Goal: Task Accomplishment & Management: Use online tool/utility

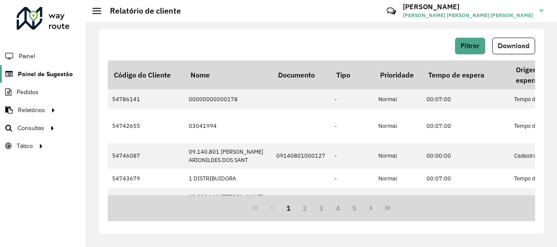
click at [39, 74] on span "Painel de Sugestão" at bounding box center [45, 74] width 55 height 9
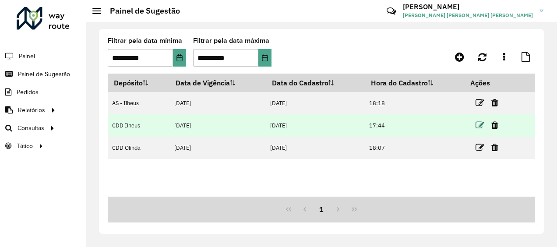
click at [483, 126] on icon at bounding box center [479, 125] width 9 height 9
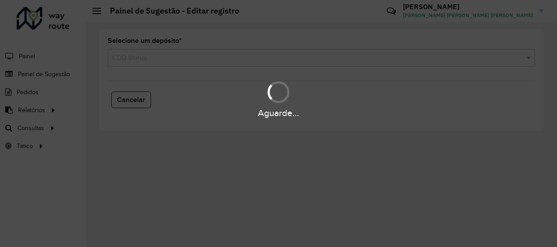
click at [179, 66] on div "Aguarde..." at bounding box center [278, 123] width 557 height 247
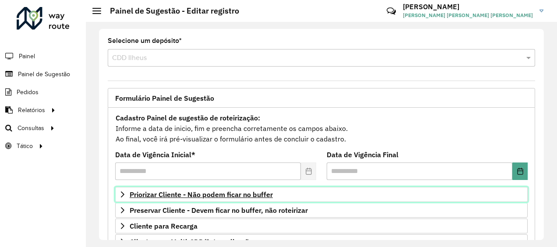
click at [181, 191] on span "Priorizar Cliente - Não podem ficar no buffer" at bounding box center [201, 194] width 143 height 7
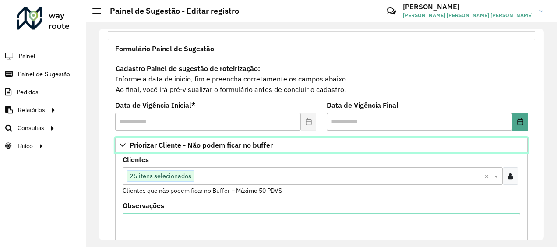
scroll to position [131, 0]
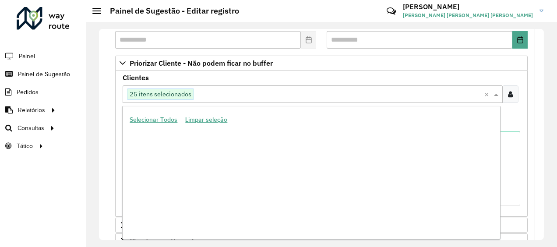
click at [208, 93] on input "text" at bounding box center [339, 94] width 290 height 11
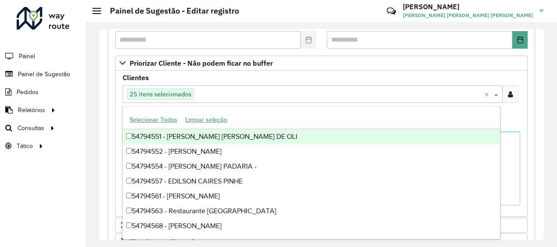
paste input "*****"
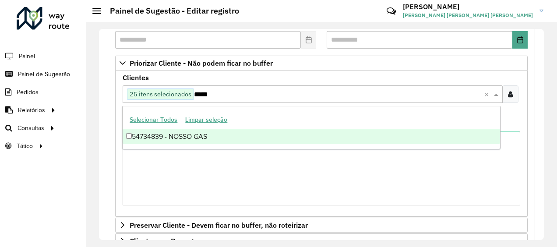
type input "*****"
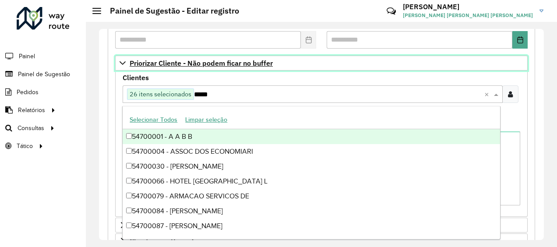
click at [124, 67] on link "Priorizar Cliente - Não podem ficar no buffer" at bounding box center [321, 63] width 412 height 15
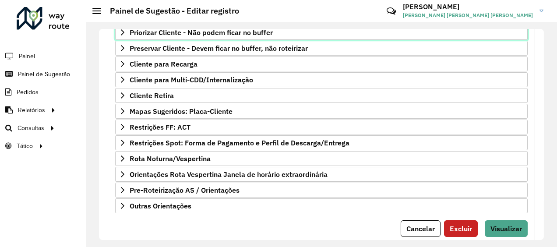
scroll to position [185, 0]
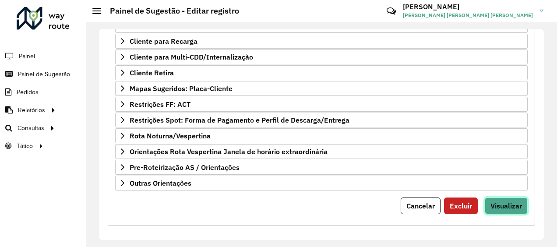
click at [524, 197] on button "Visualizar" at bounding box center [505, 205] width 43 height 17
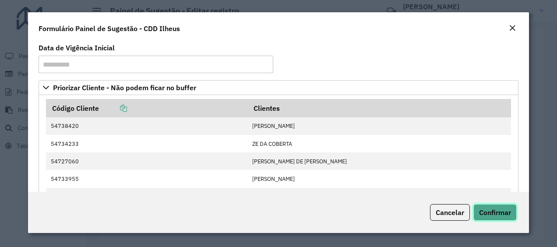
click at [495, 211] on span "Confirmar" at bounding box center [495, 212] width 32 height 9
